Goal: Information Seeking & Learning: Learn about a topic

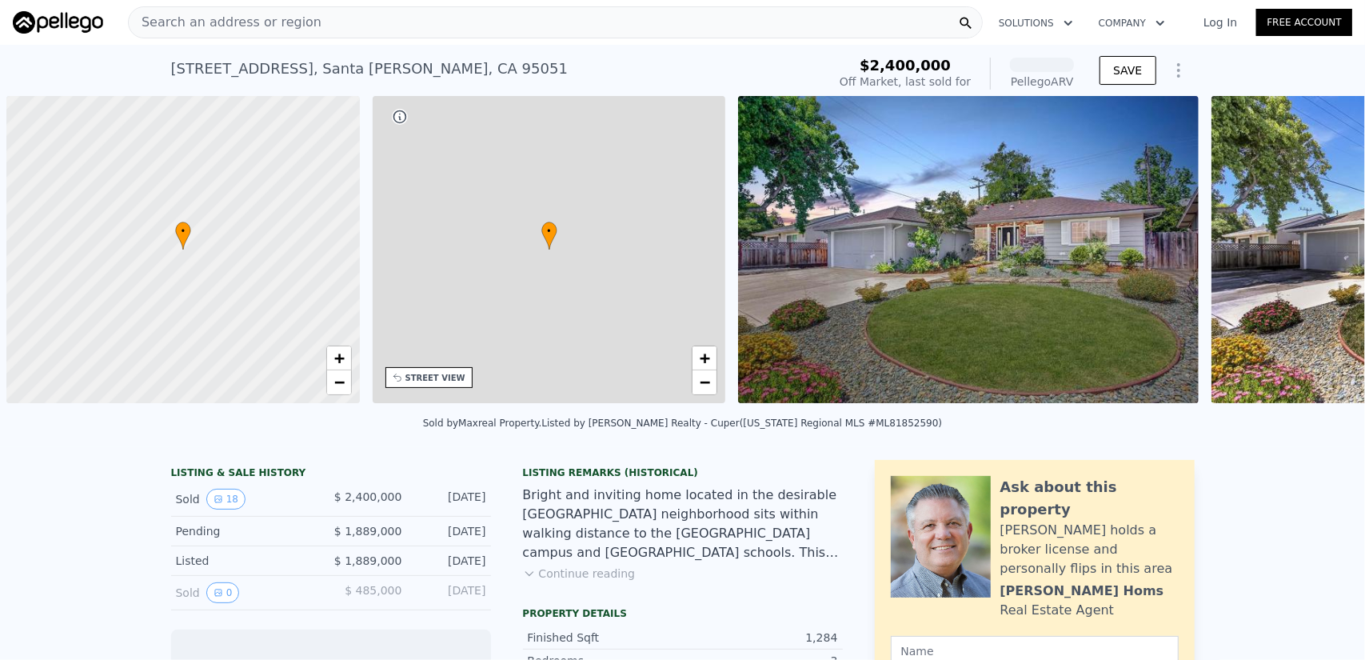
scroll to position [0, 6]
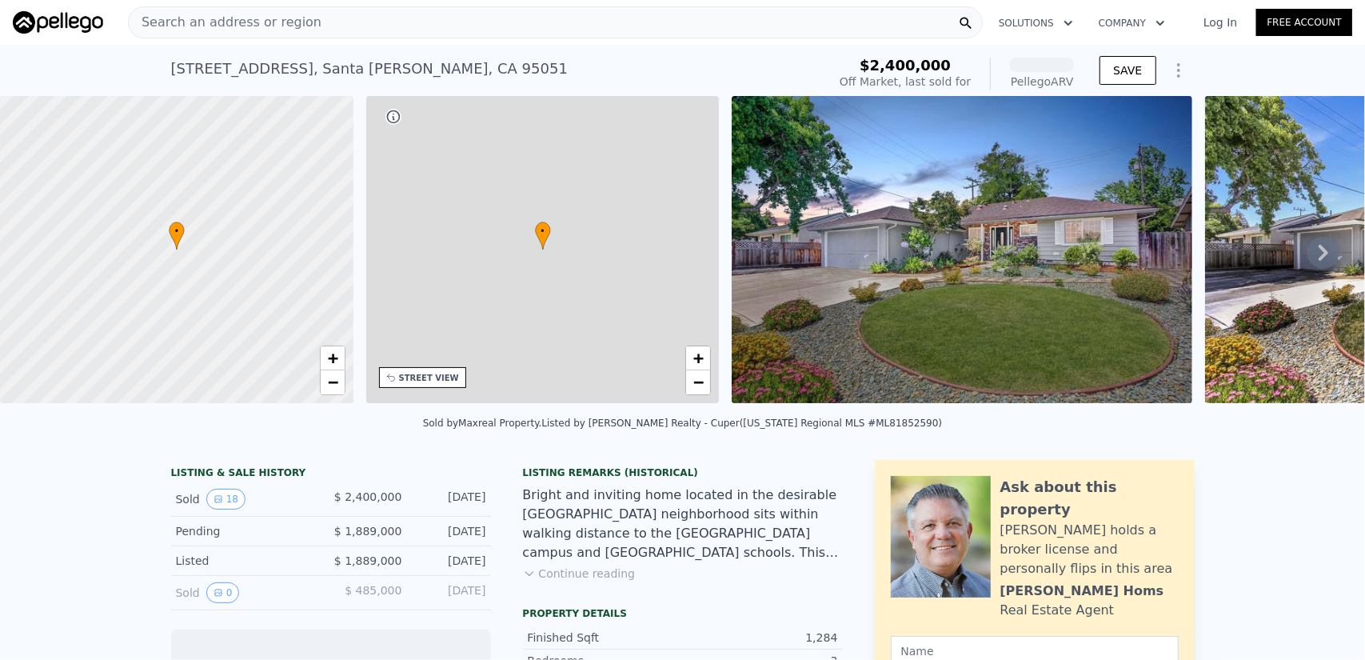
click at [817, 19] on div "Search an address or region" at bounding box center [555, 22] width 855 height 32
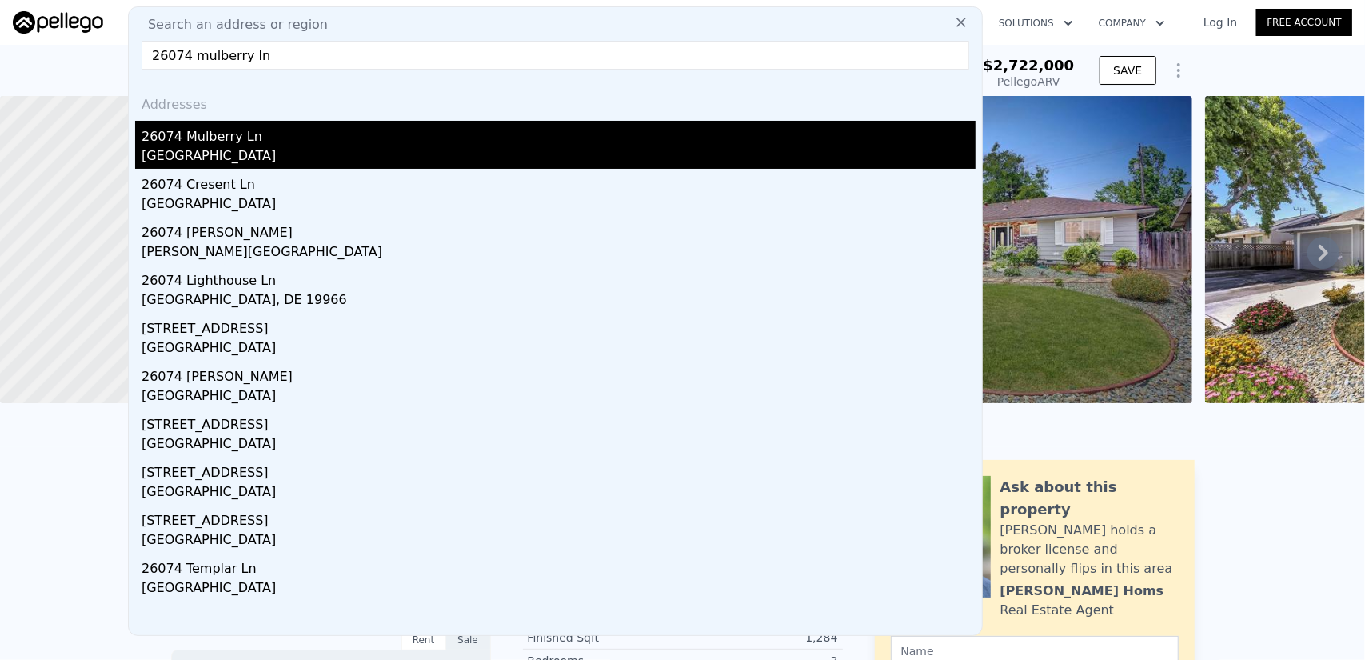
type input "26074 mulberry ln"
click at [451, 157] on div "[GEOGRAPHIC_DATA]" at bounding box center [559, 157] width 834 height 22
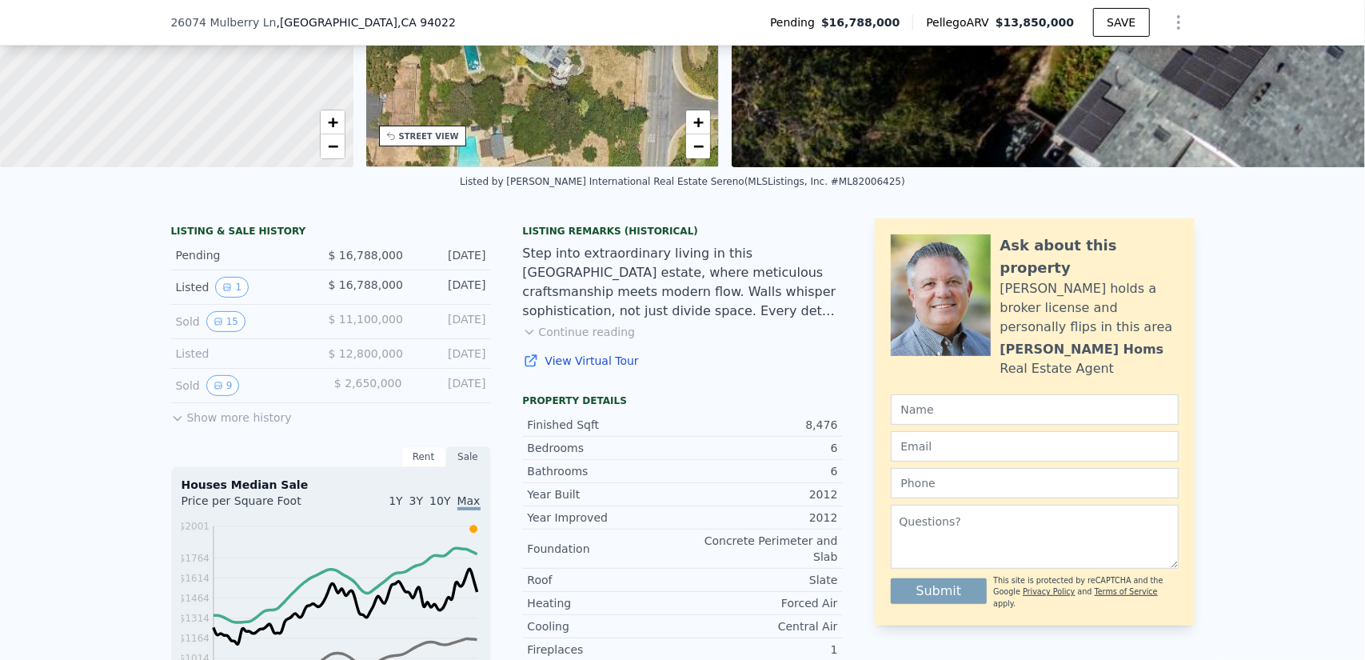
scroll to position [233, 0]
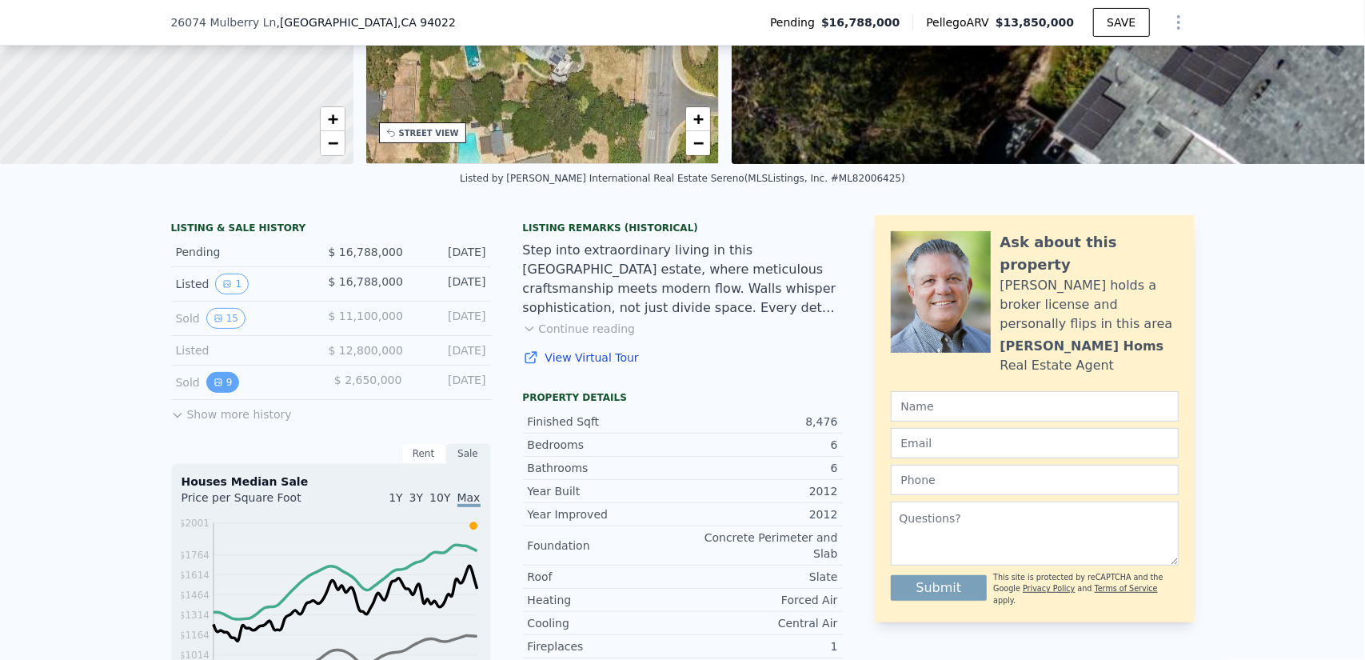
click at [221, 386] on button "9" at bounding box center [223, 382] width 34 height 21
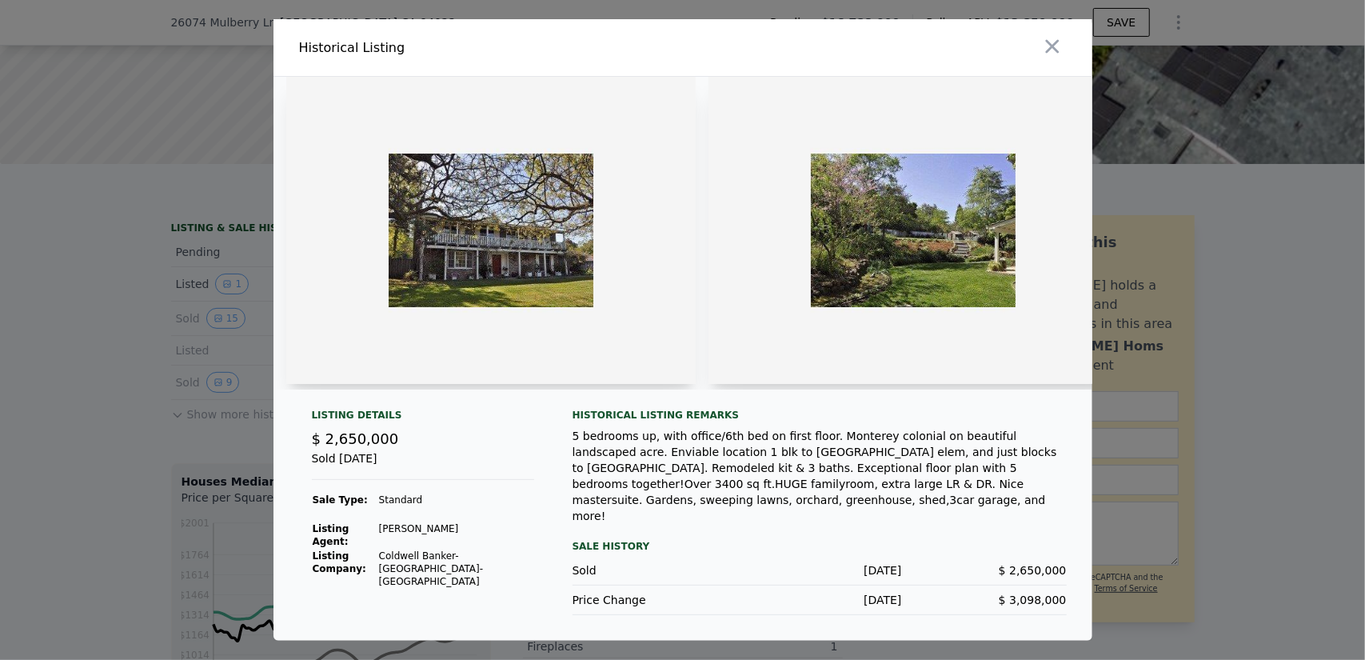
click at [1318, 310] on div at bounding box center [682, 330] width 1365 height 660
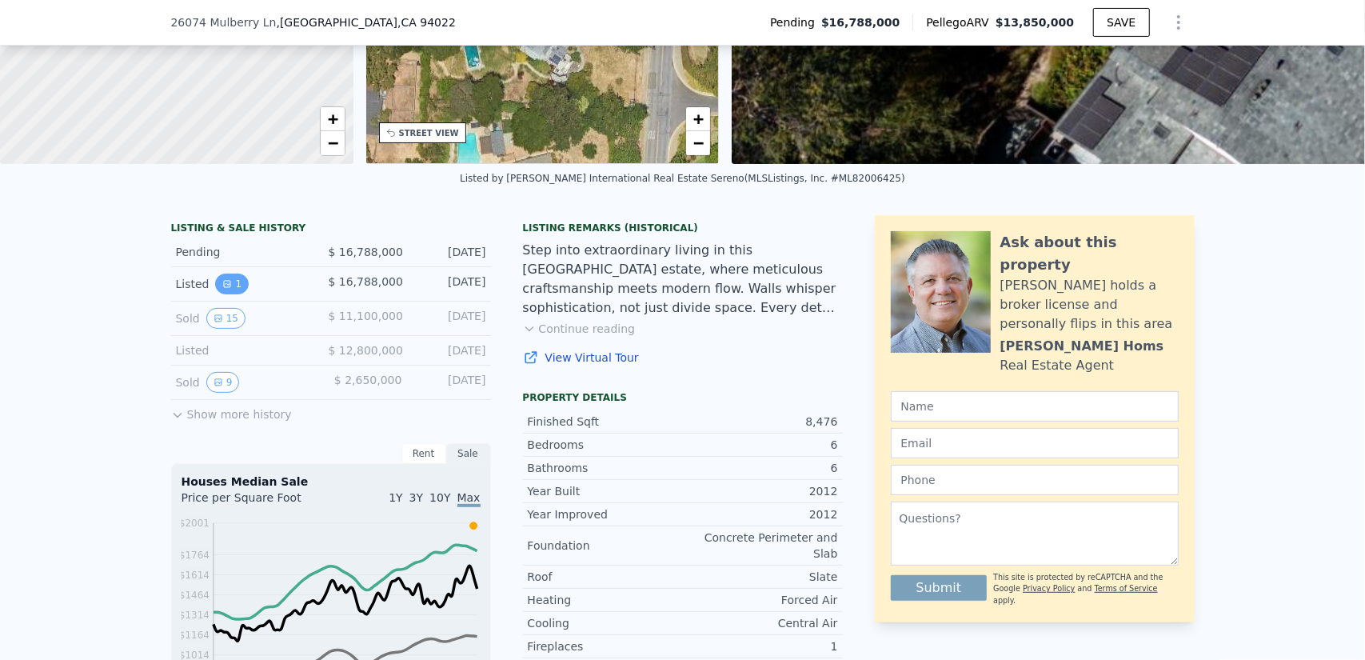
click at [225, 294] on button "1" at bounding box center [232, 283] width 34 height 21
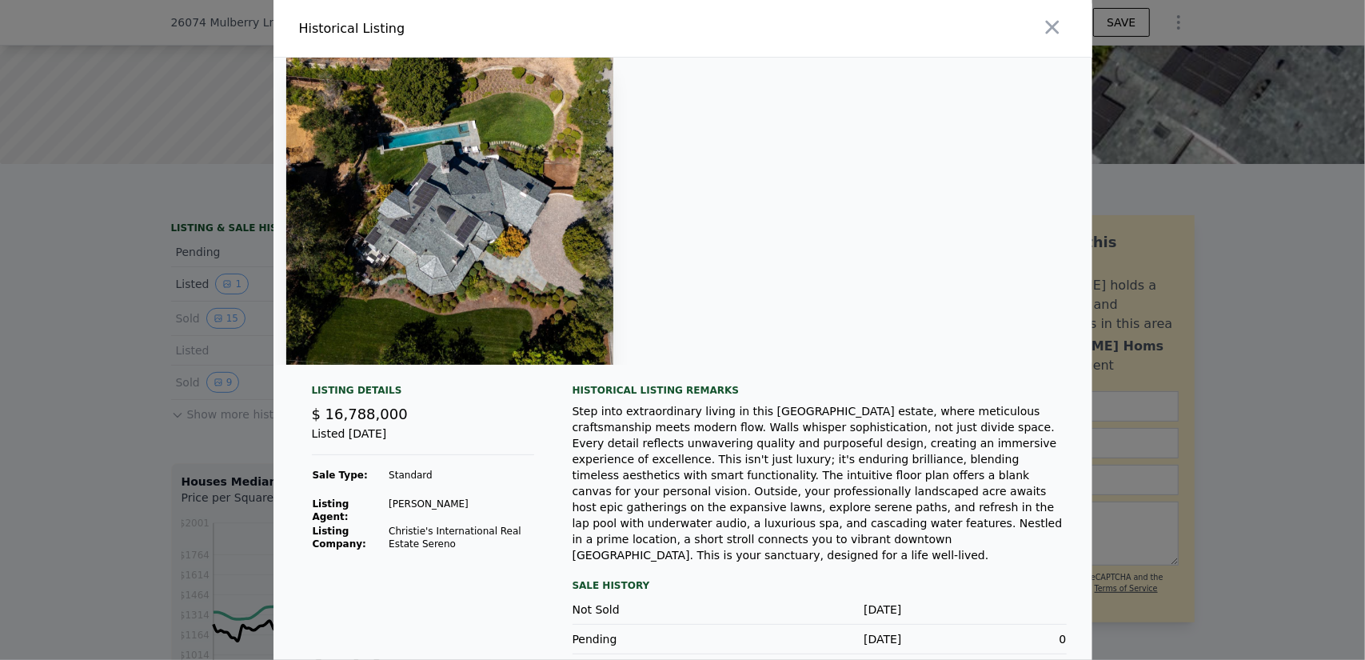
click at [1290, 305] on div at bounding box center [682, 330] width 1365 height 660
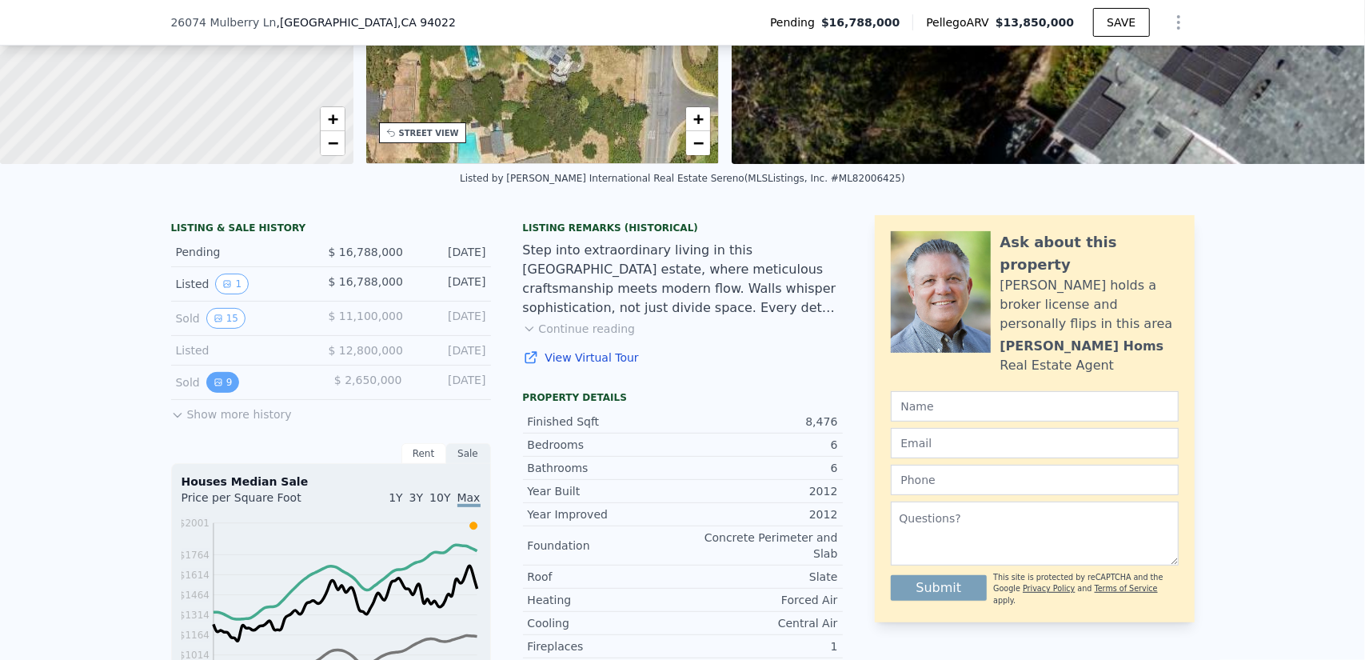
click at [217, 393] on button "9" at bounding box center [223, 382] width 34 height 21
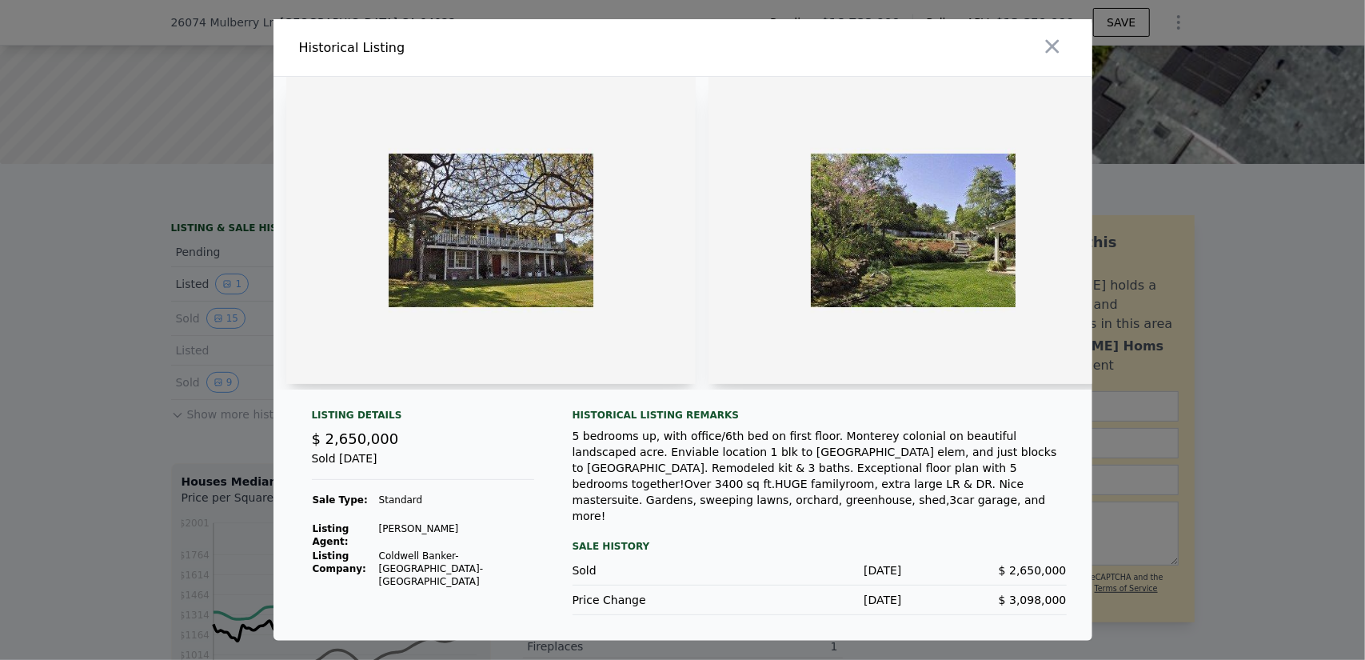
click at [1202, 290] on div at bounding box center [682, 330] width 1365 height 660
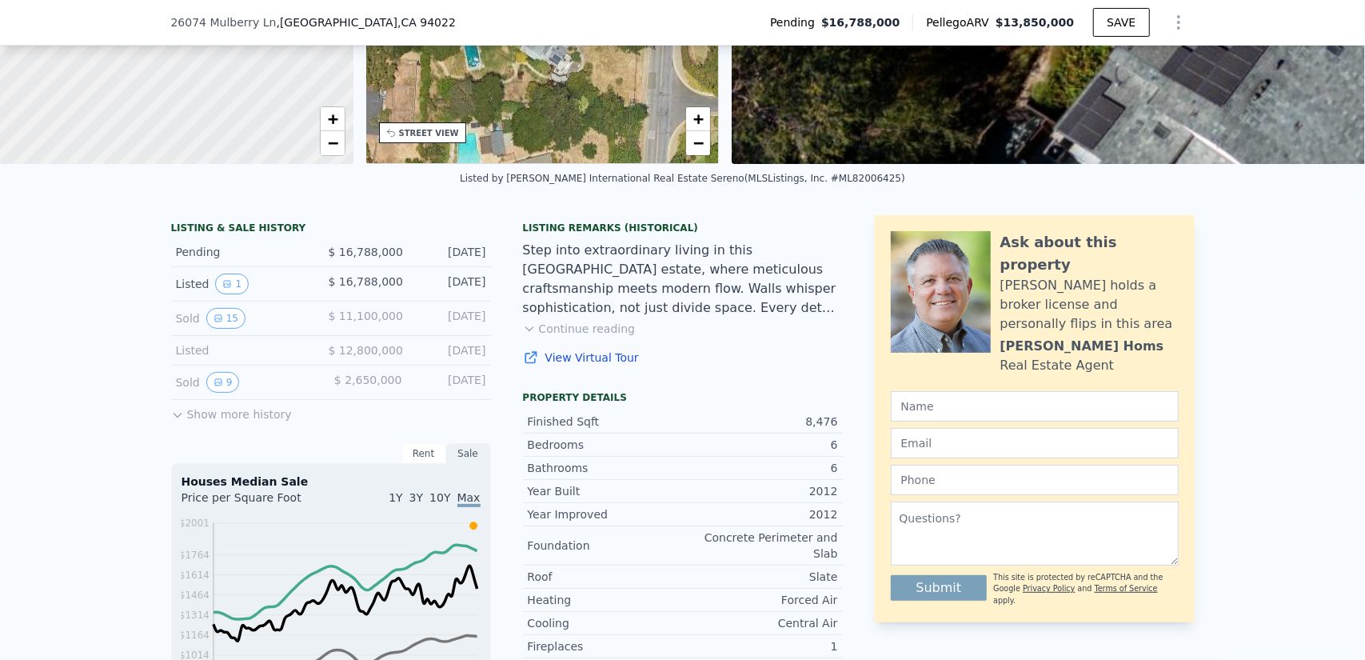
click at [239, 422] on button "Show more history" at bounding box center [231, 411] width 121 height 22
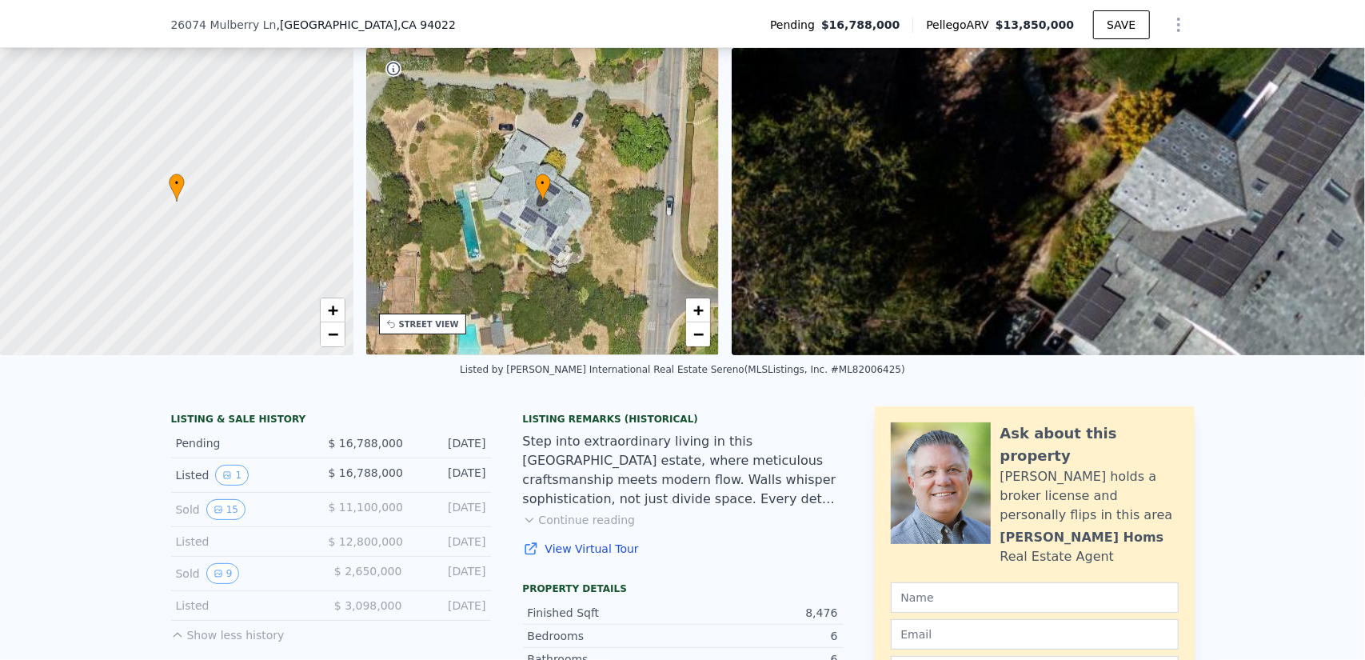
scroll to position [80, 0]
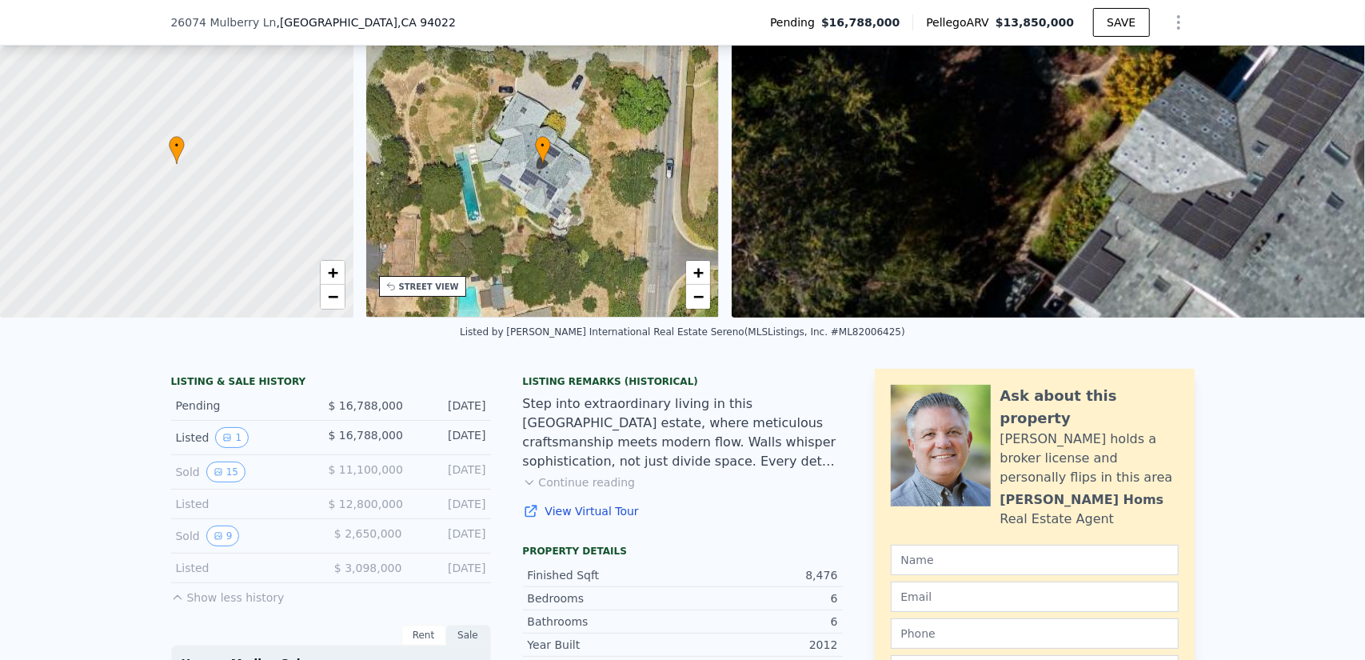
click at [585, 516] on link "View Virtual Tour" at bounding box center [683, 511] width 320 height 16
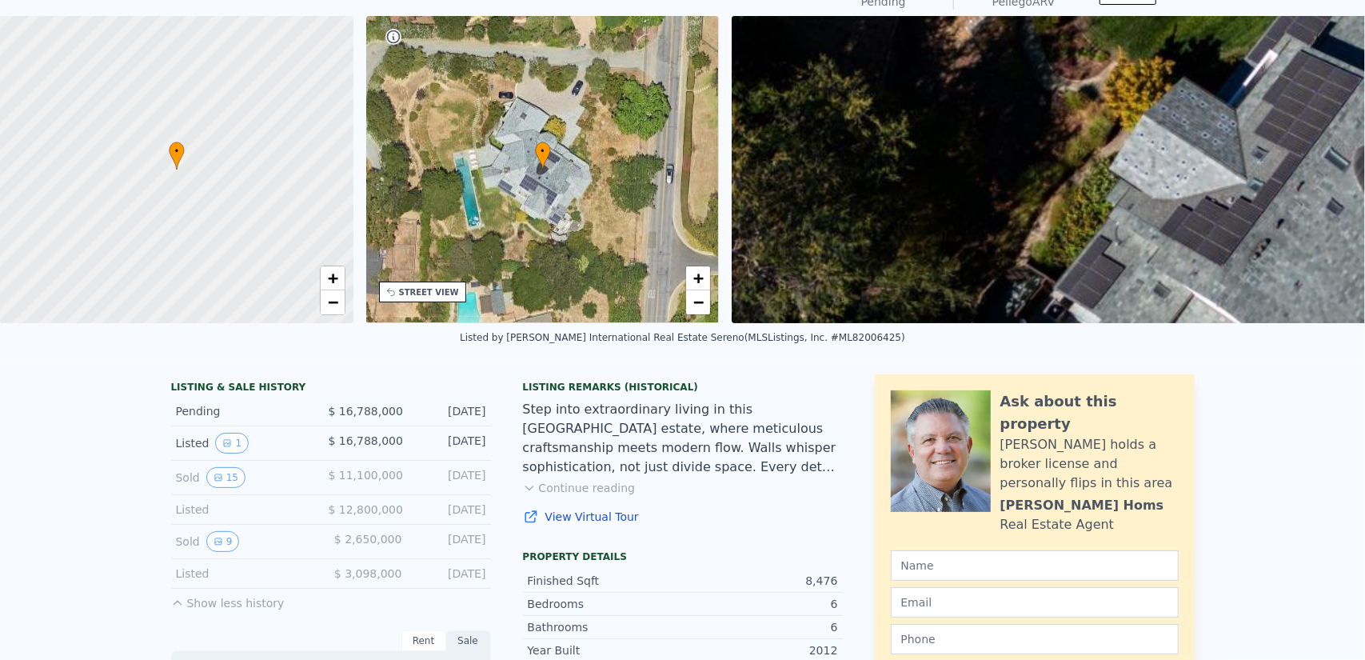
scroll to position [6, 0]
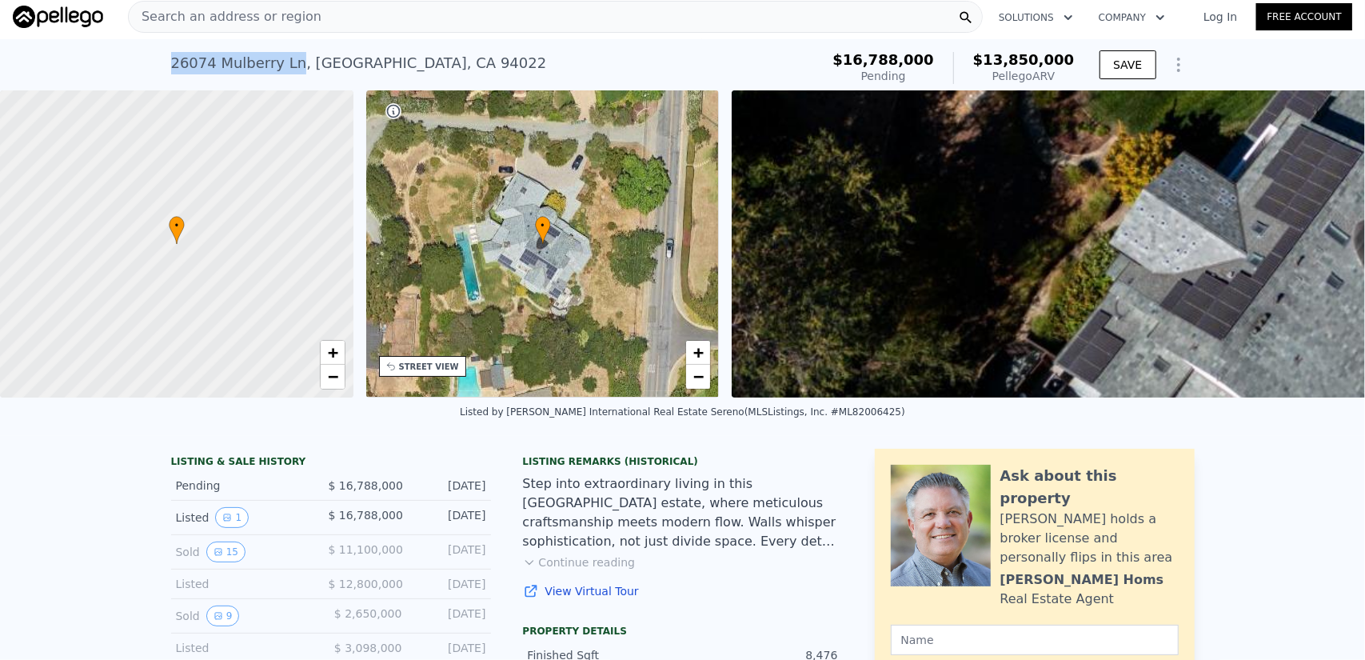
drag, startPoint x: 160, startPoint y: 60, endPoint x: 293, endPoint y: 59, distance: 132.7
click at [293, 59] on div "[STREET_ADDRESS] Pending from $16.788m (~ARV $13.850m ) $16,788,000 Pending $13…" at bounding box center [682, 64] width 1365 height 51
copy div "26074 Mulberry Ln"
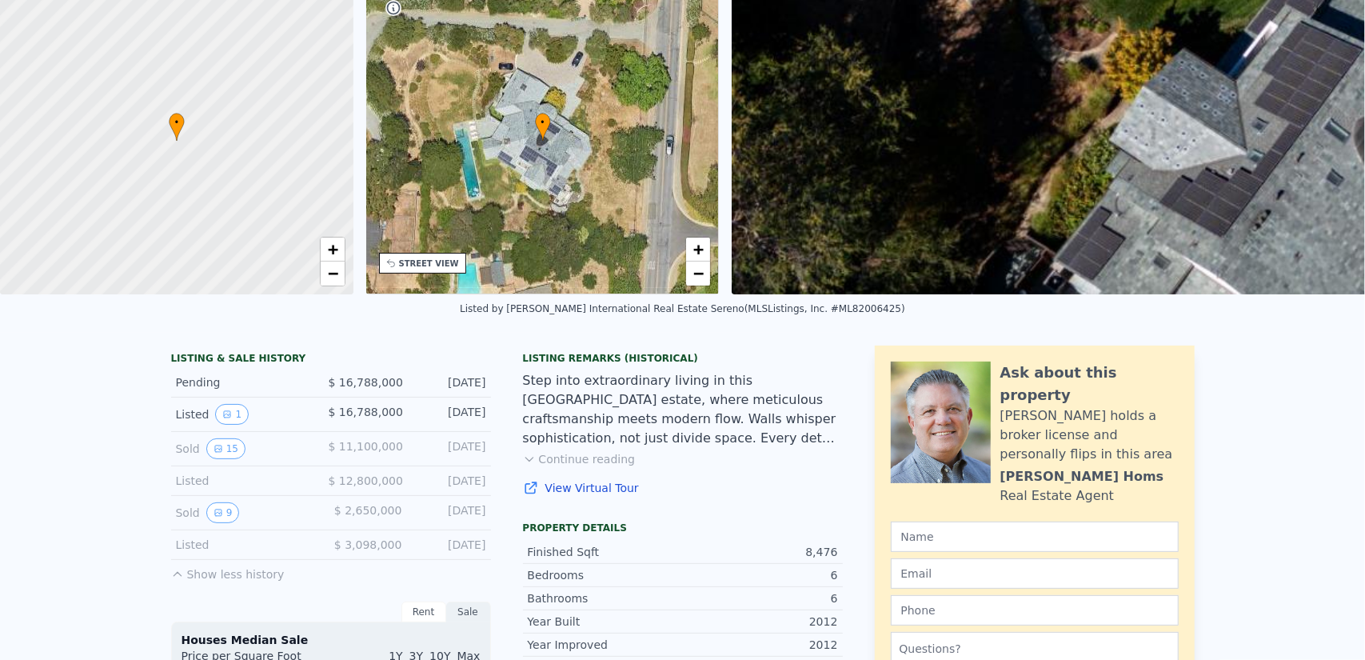
scroll to position [320, 0]
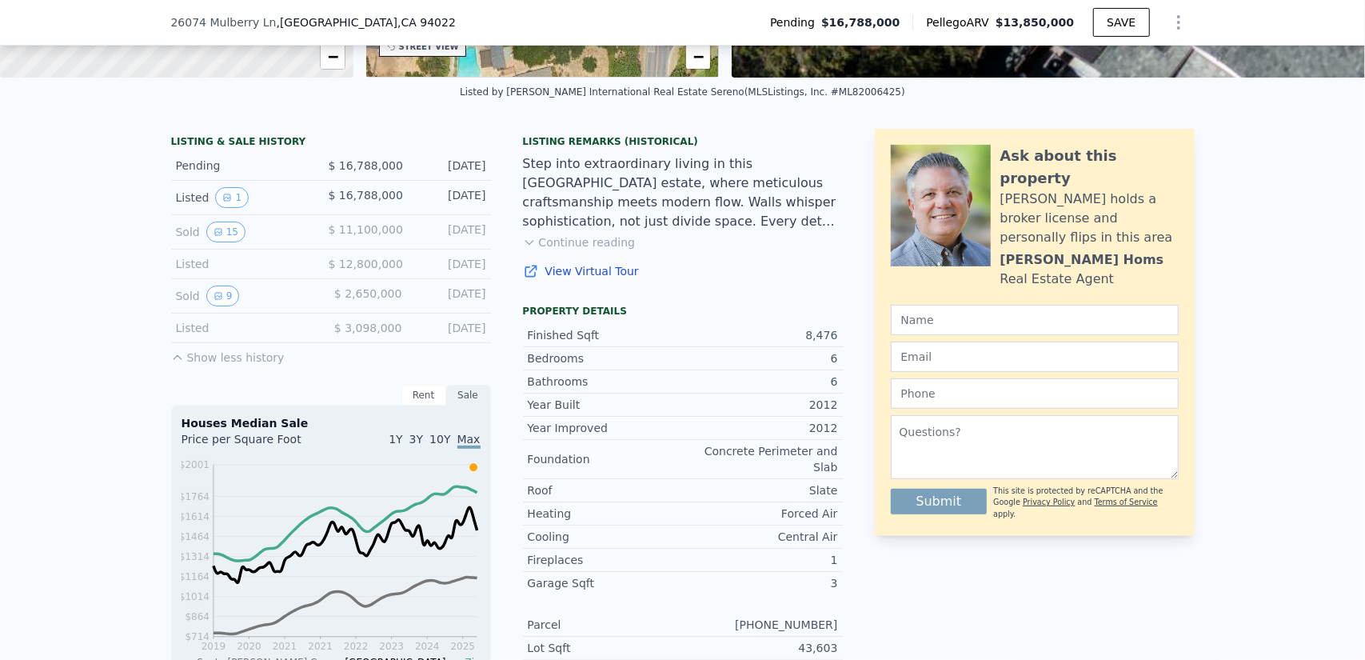
click at [601, 279] on link "View Virtual Tour" at bounding box center [683, 271] width 320 height 16
click at [397, 26] on span ", CA 94022" at bounding box center [426, 22] width 58 height 13
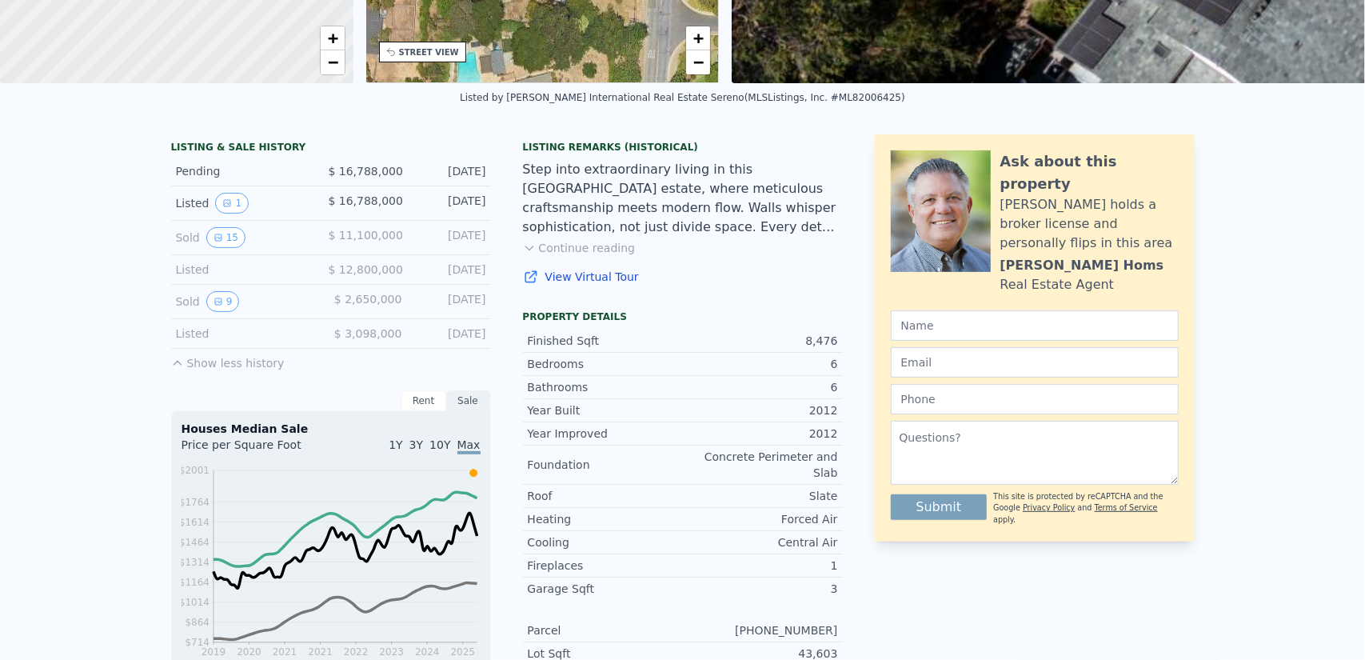
scroll to position [0, 0]
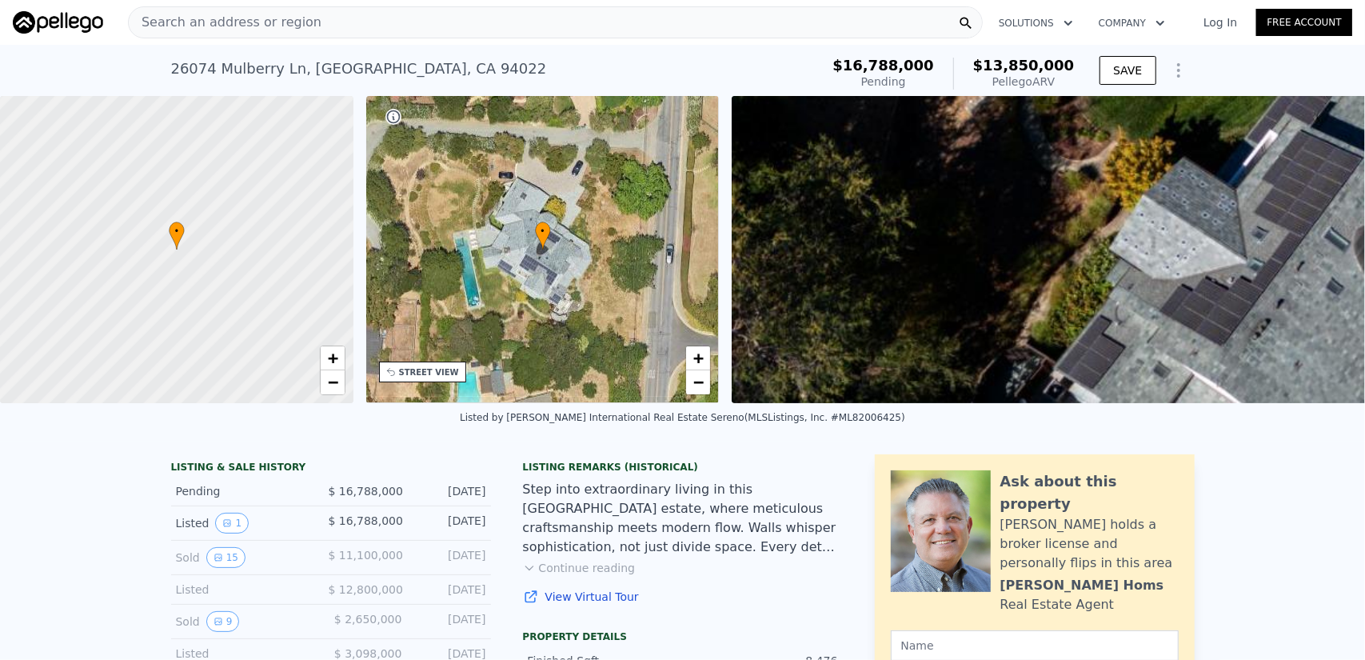
click at [406, 27] on div "Search an address or region" at bounding box center [555, 22] width 855 height 32
